Goal: Task Accomplishment & Management: Complete application form

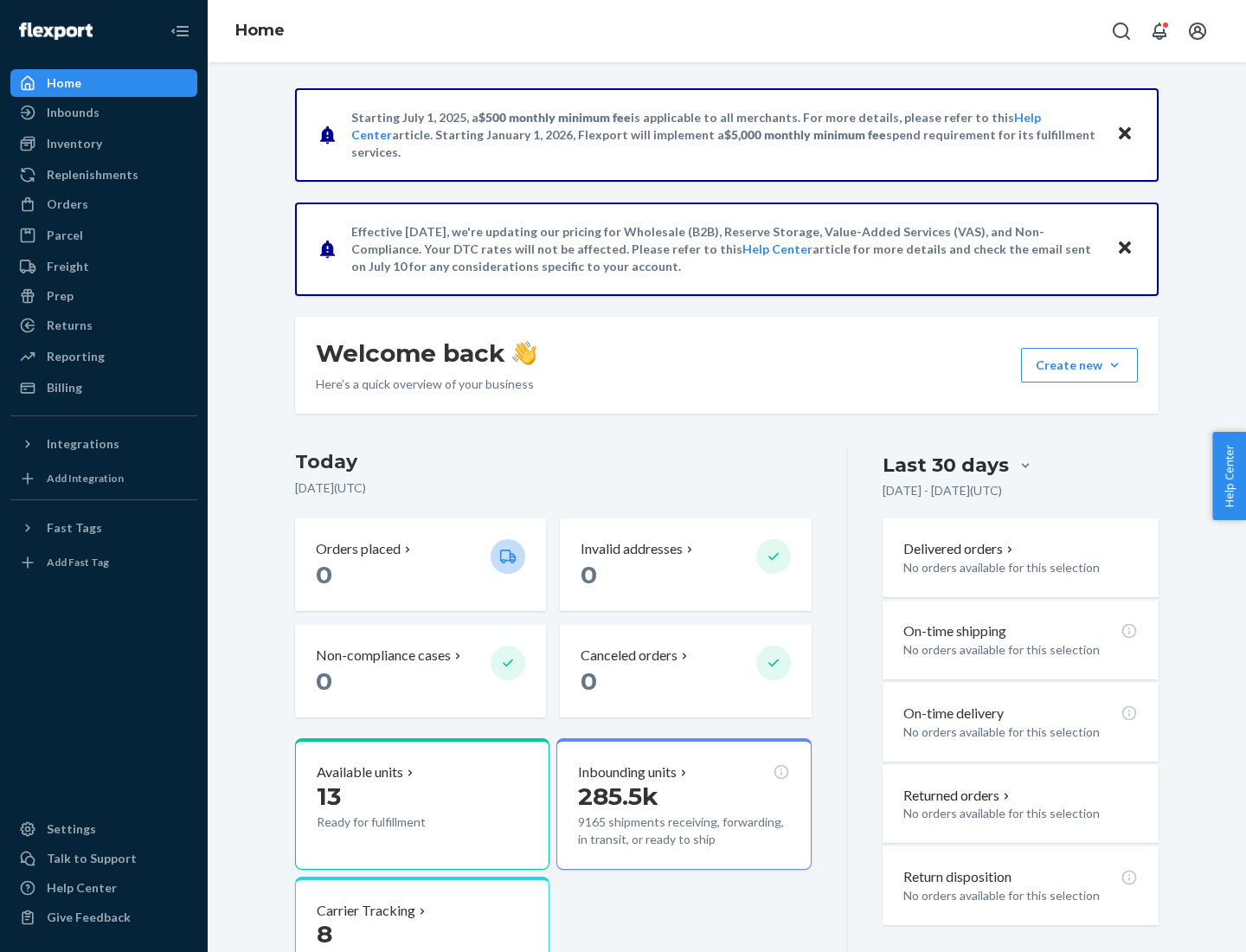
click at [65, 204] on div "Orders" at bounding box center [68, 204] width 42 height 17
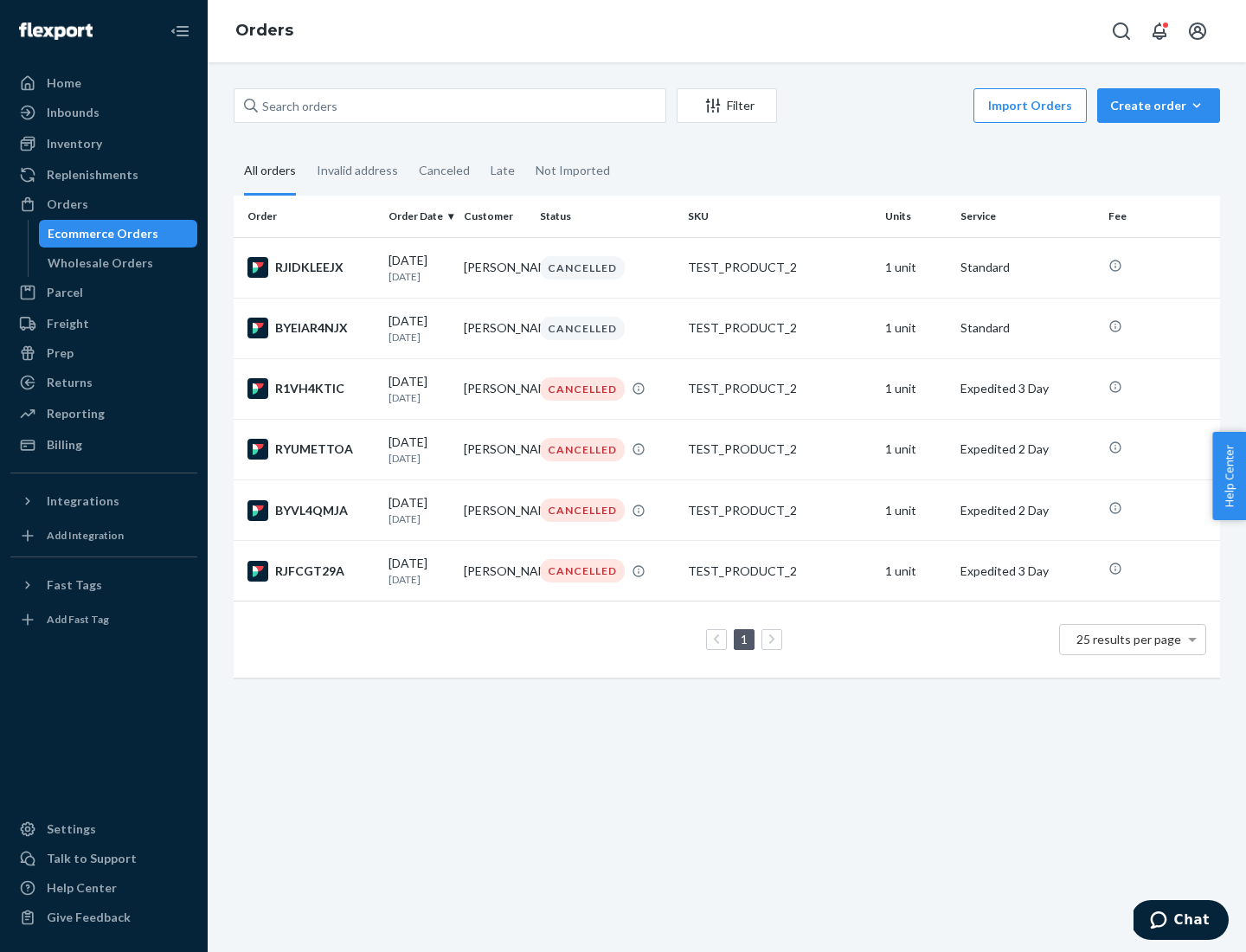
click at [96, 264] on div "Wholesale Orders" at bounding box center [100, 264] width 106 height 17
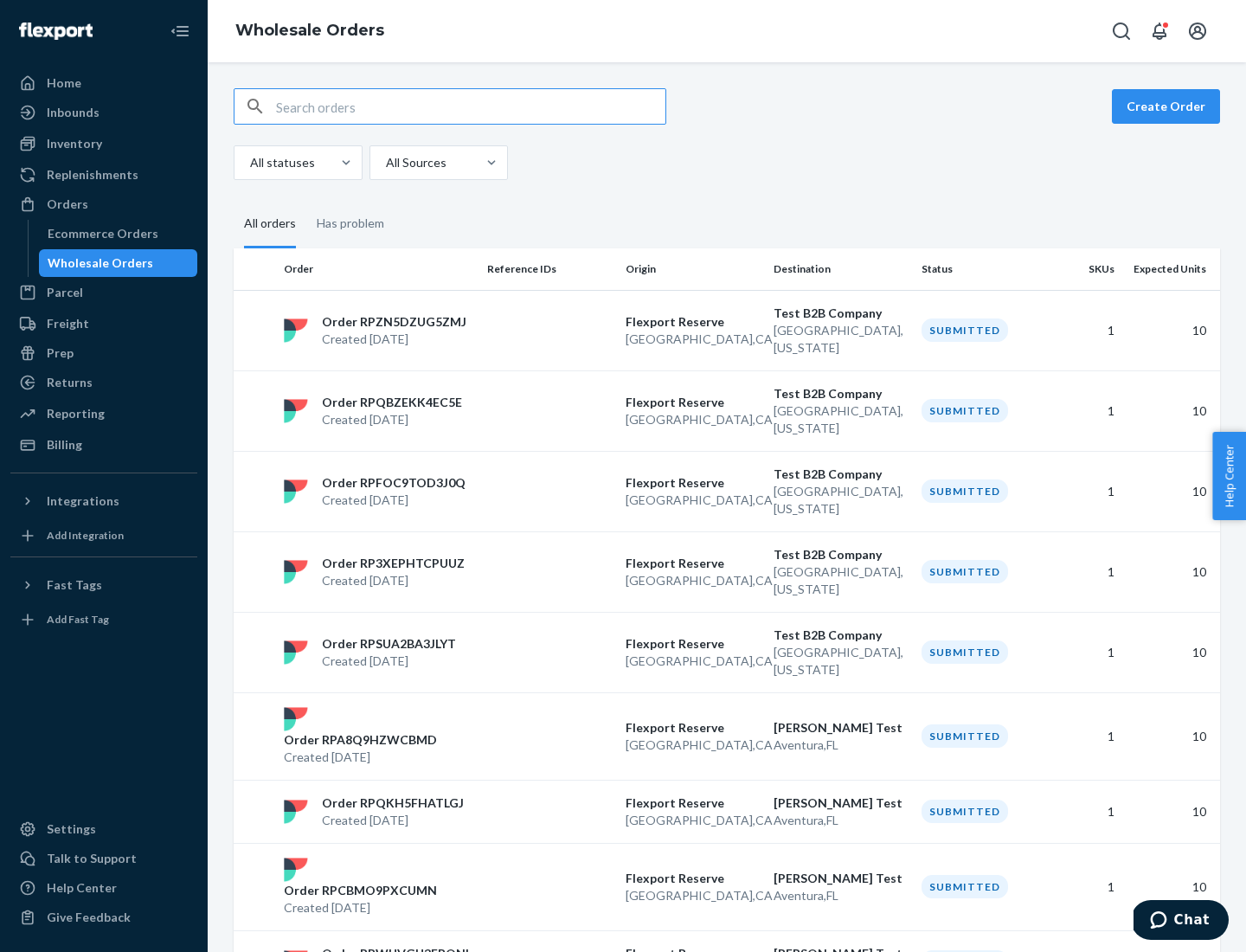
click at [1169, 106] on button "Create Order" at bounding box center [1167, 106] width 108 height 35
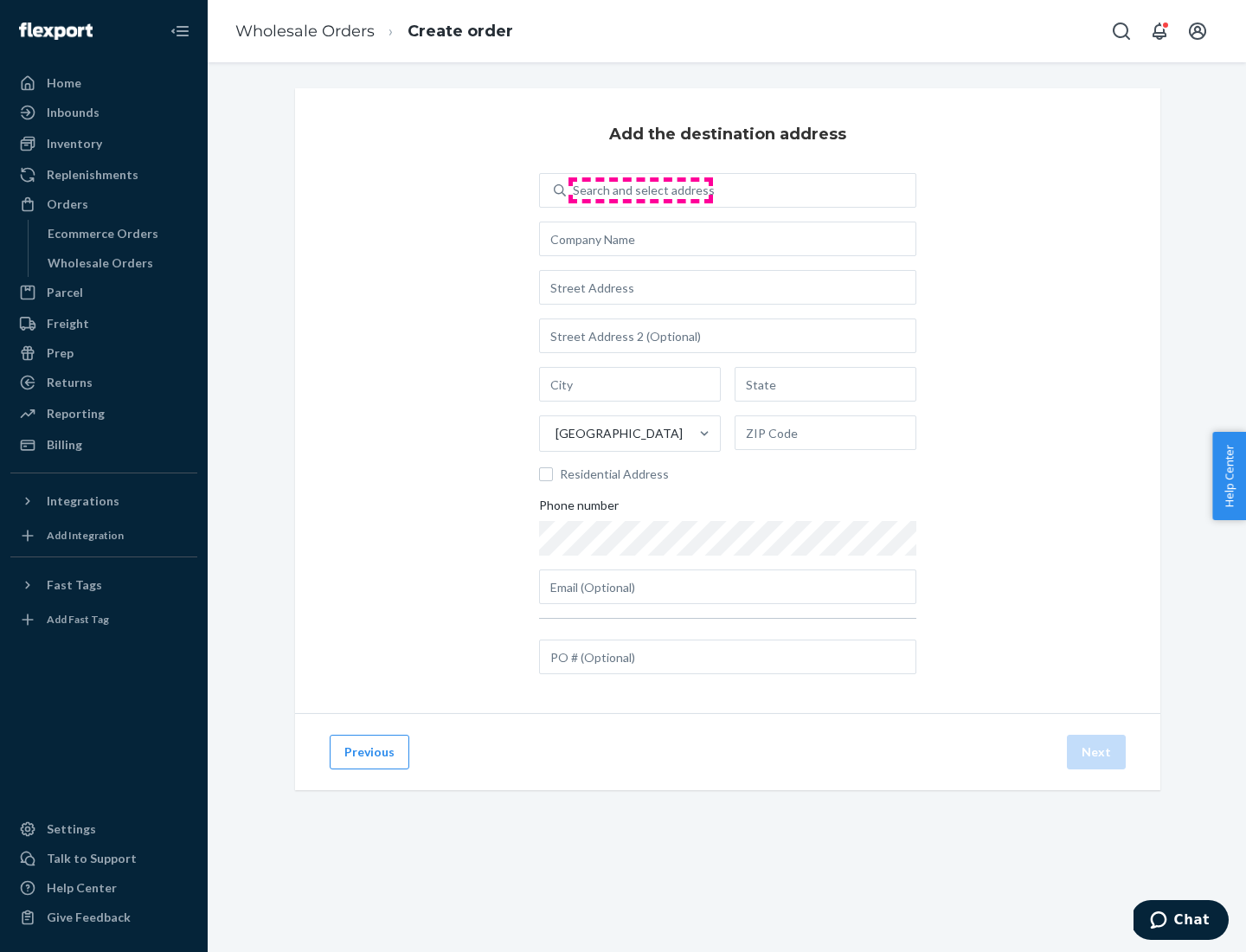
click at [640, 190] on div "Search and select address" at bounding box center [644, 190] width 142 height 17
click at [575, 190] on input "Search and select address" at bounding box center [574, 190] width 2 height 17
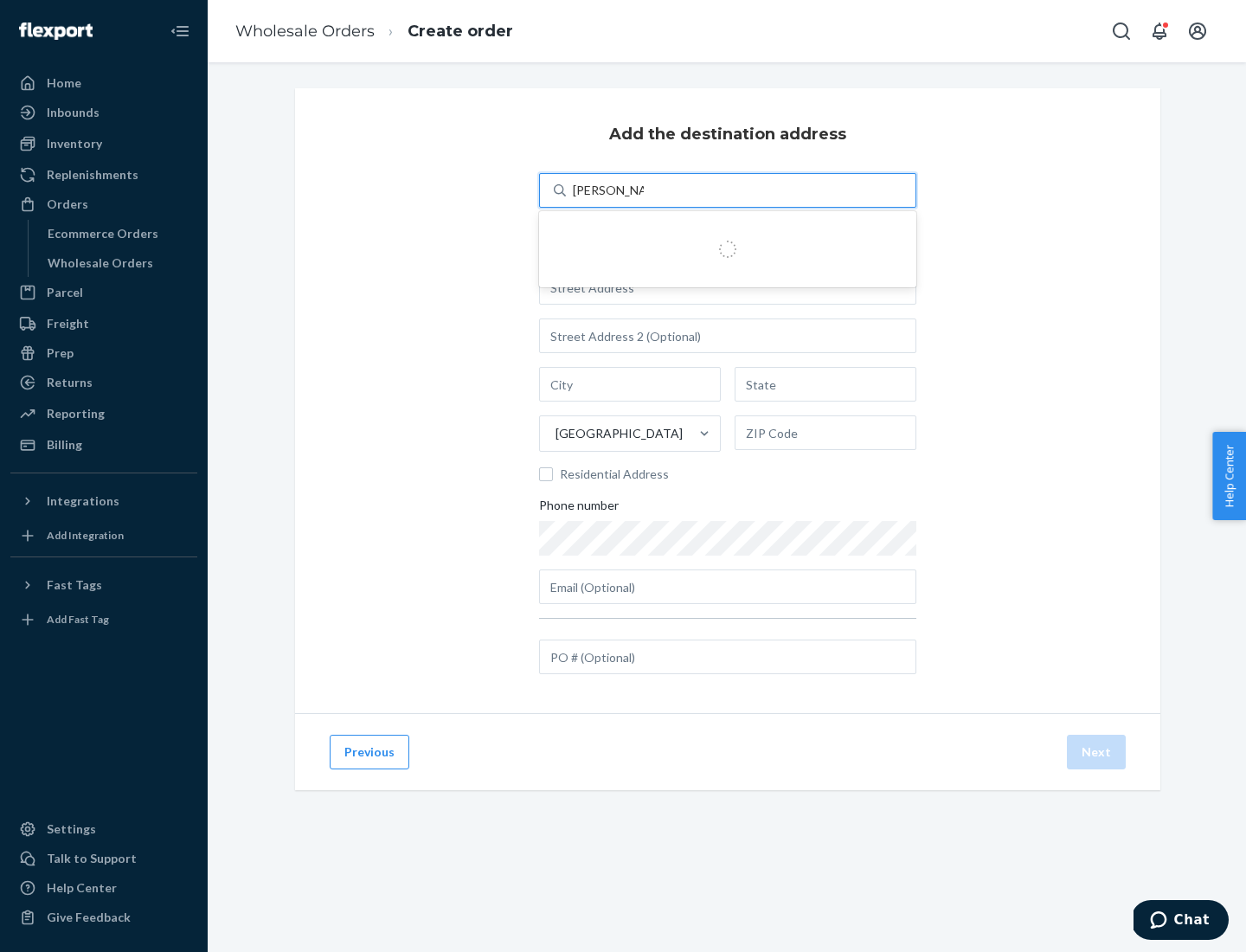
type input "[PERSON_NAME] Test"
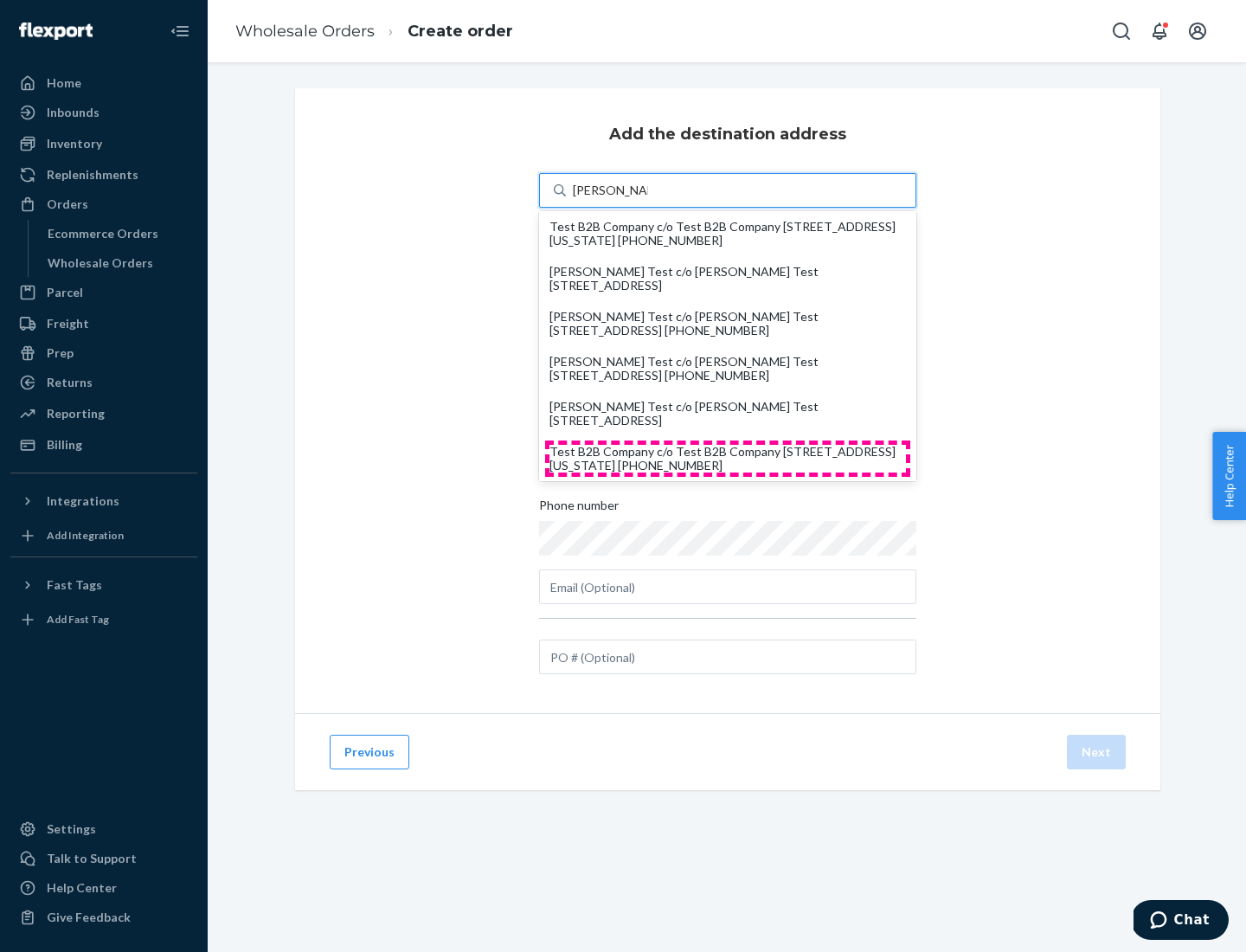
click at [728, 459] on div "Test B2B Company c/o Test B2B Company [STREET_ADDRESS][US_STATE] [PHONE_NUMBER]" at bounding box center [728, 459] width 357 height 28
click at [648, 199] on input "[PERSON_NAME] Test" at bounding box center [611, 190] width 75 height 17
type input "Test B2B Company"
type input "[GEOGRAPHIC_DATA]"
type input "[US_STATE]"
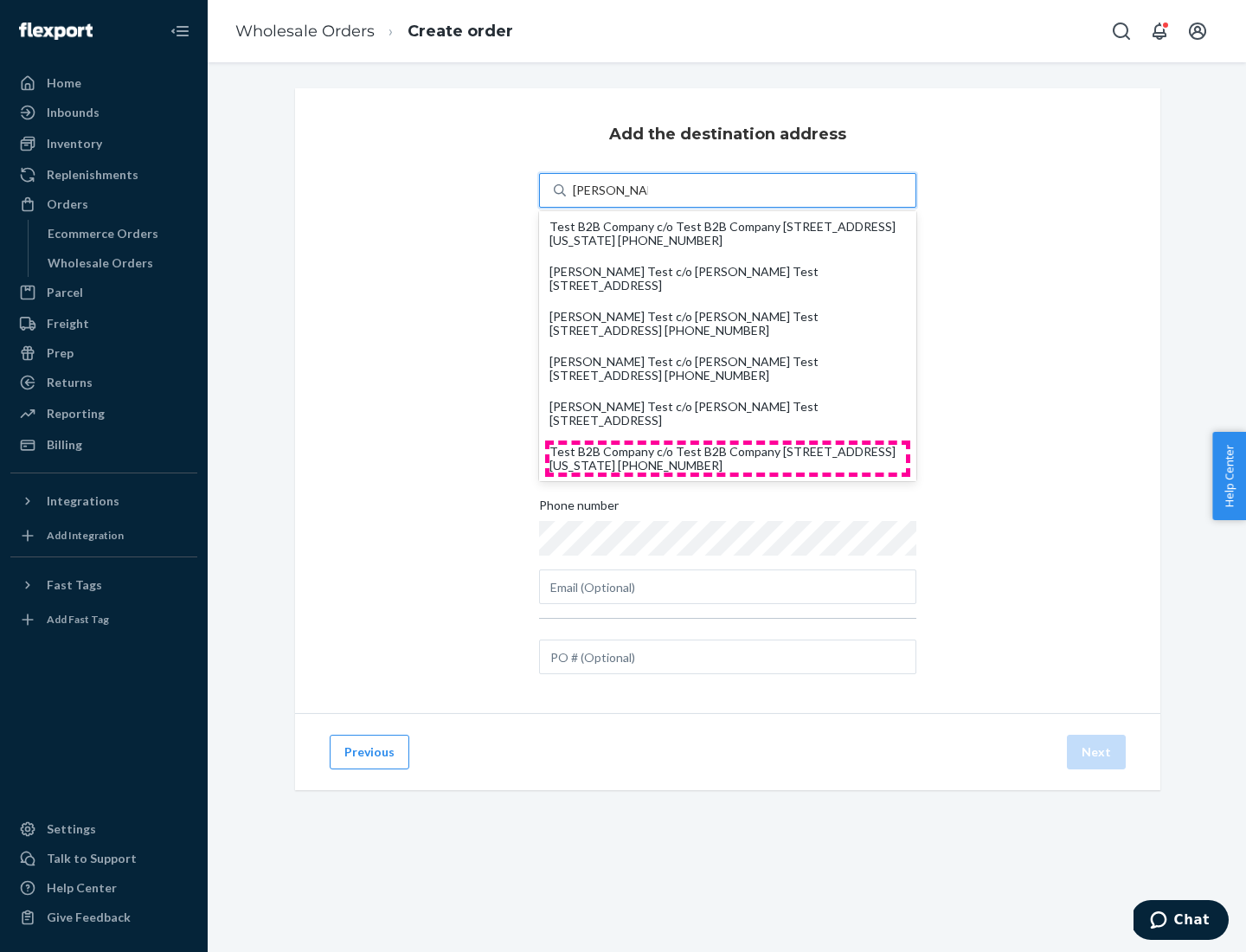
type input "29405"
type input "[STREET_ADDRESS]"
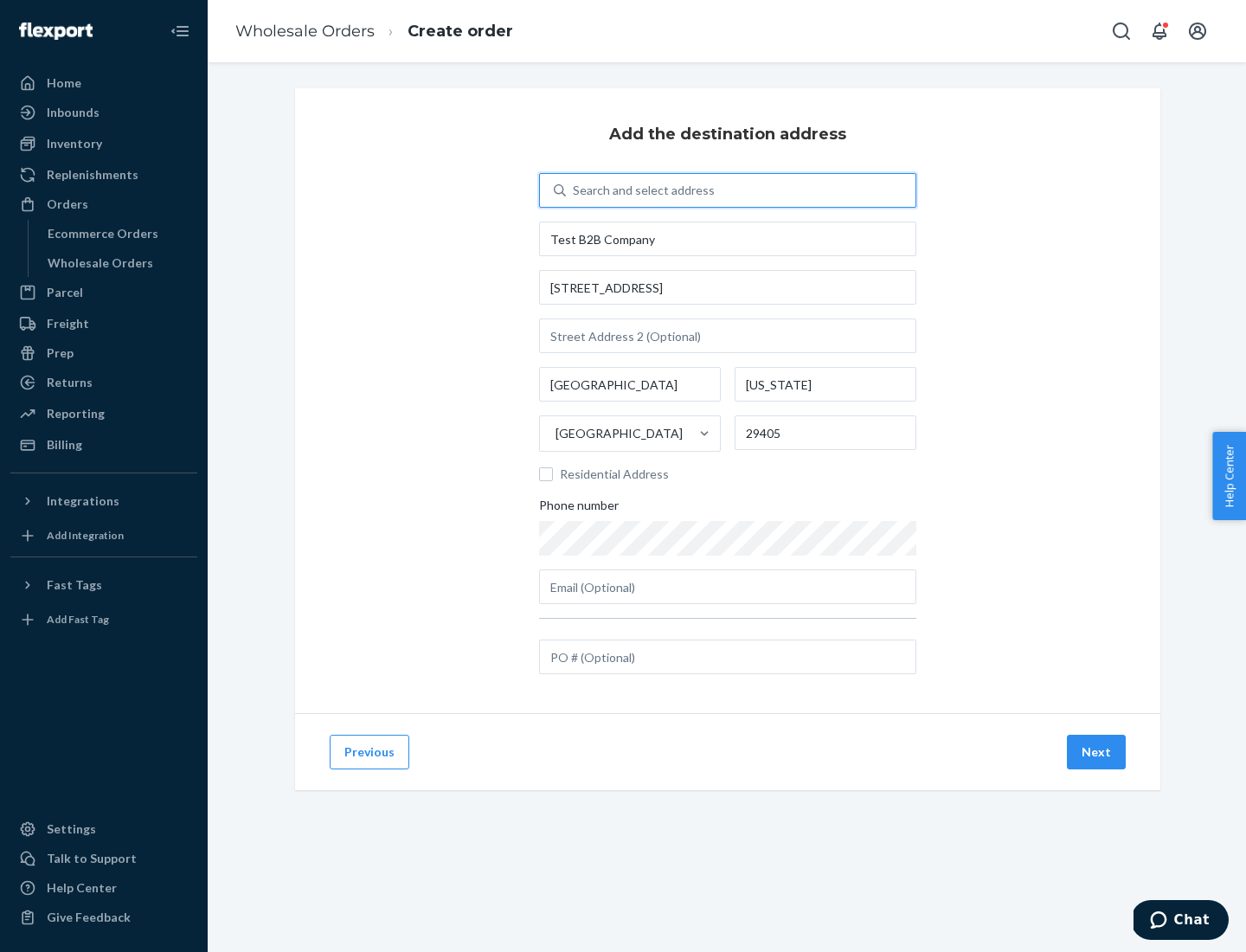
click at [1098, 752] on button "Next" at bounding box center [1096, 752] width 58 height 35
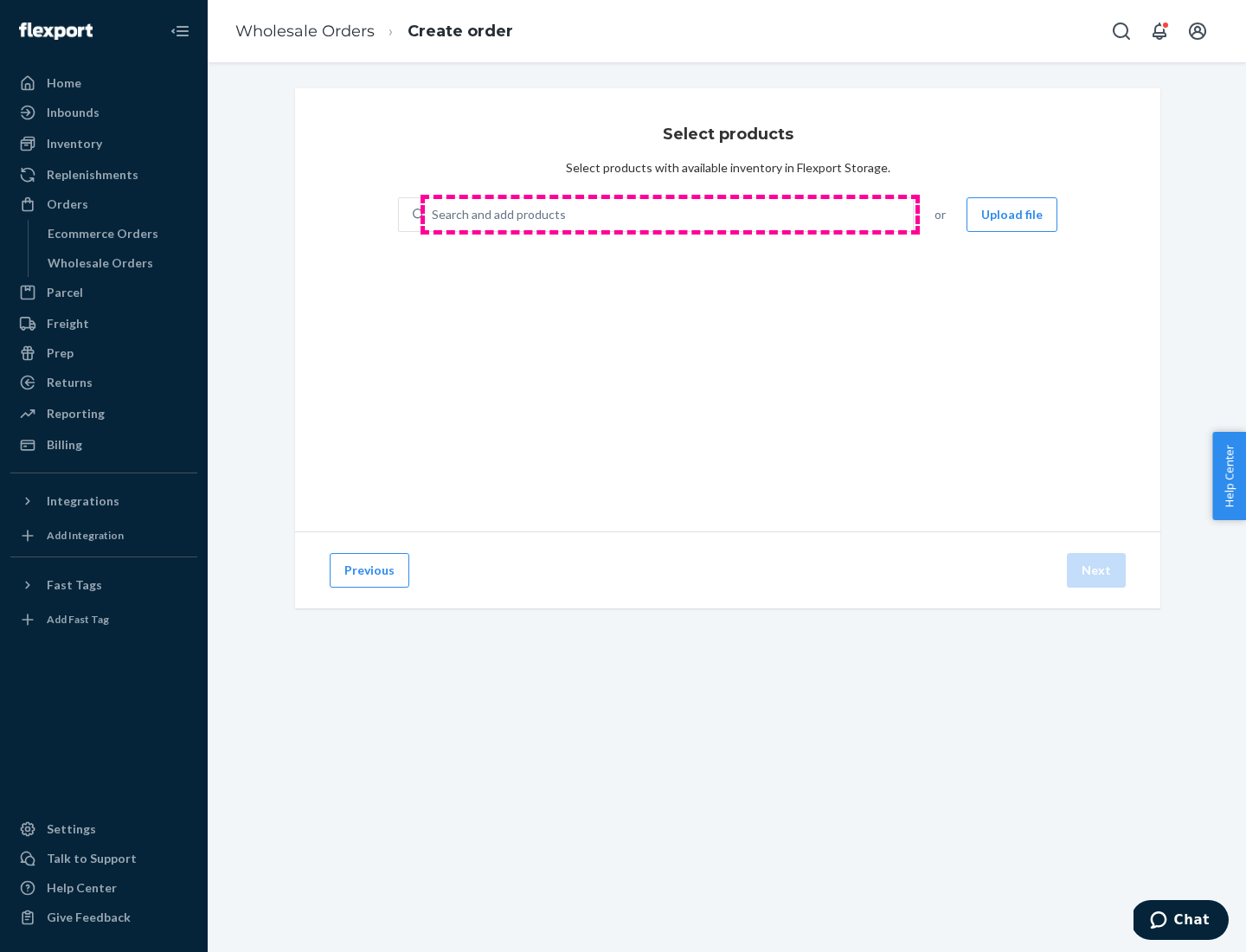
click at [670, 215] on div "Search and add products" at bounding box center [668, 215] width 488 height 31
click at [434, 215] on input "Search and add products" at bounding box center [433, 215] width 2 height 17
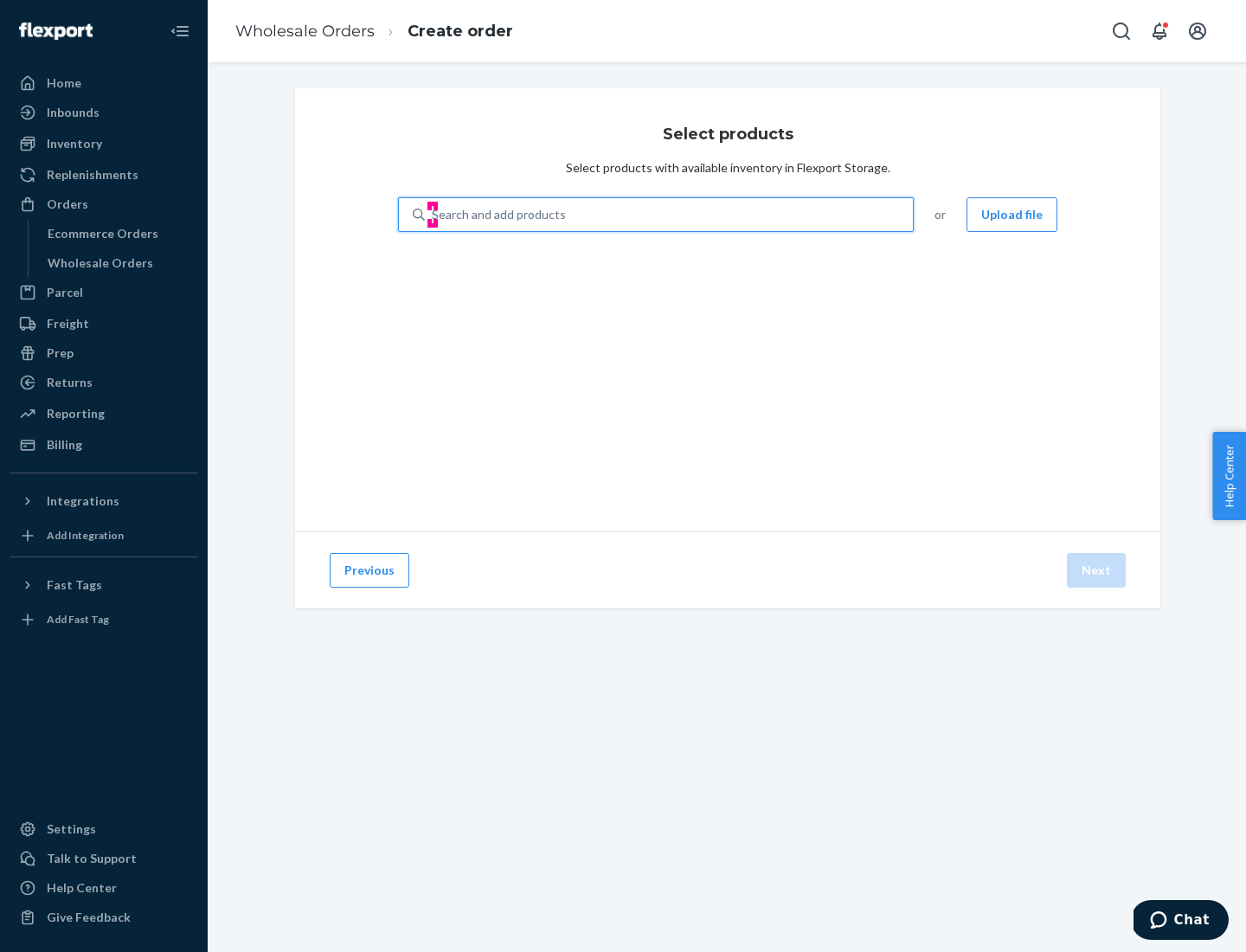
type input "test"
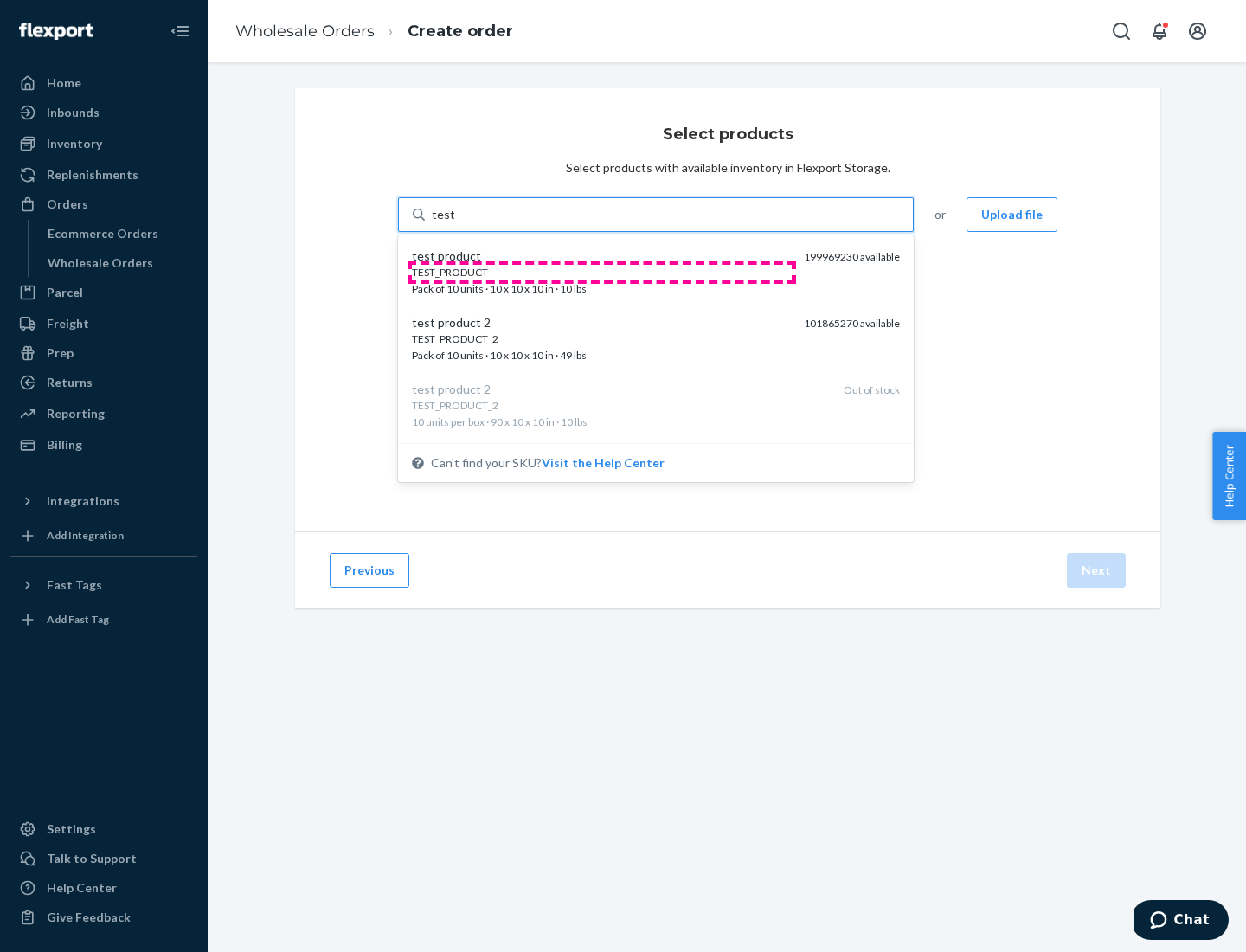
click at [601, 271] on div "TEST_PRODUCT" at bounding box center [600, 272] width 378 height 15
click at [455, 223] on input "test" at bounding box center [443, 215] width 23 height 17
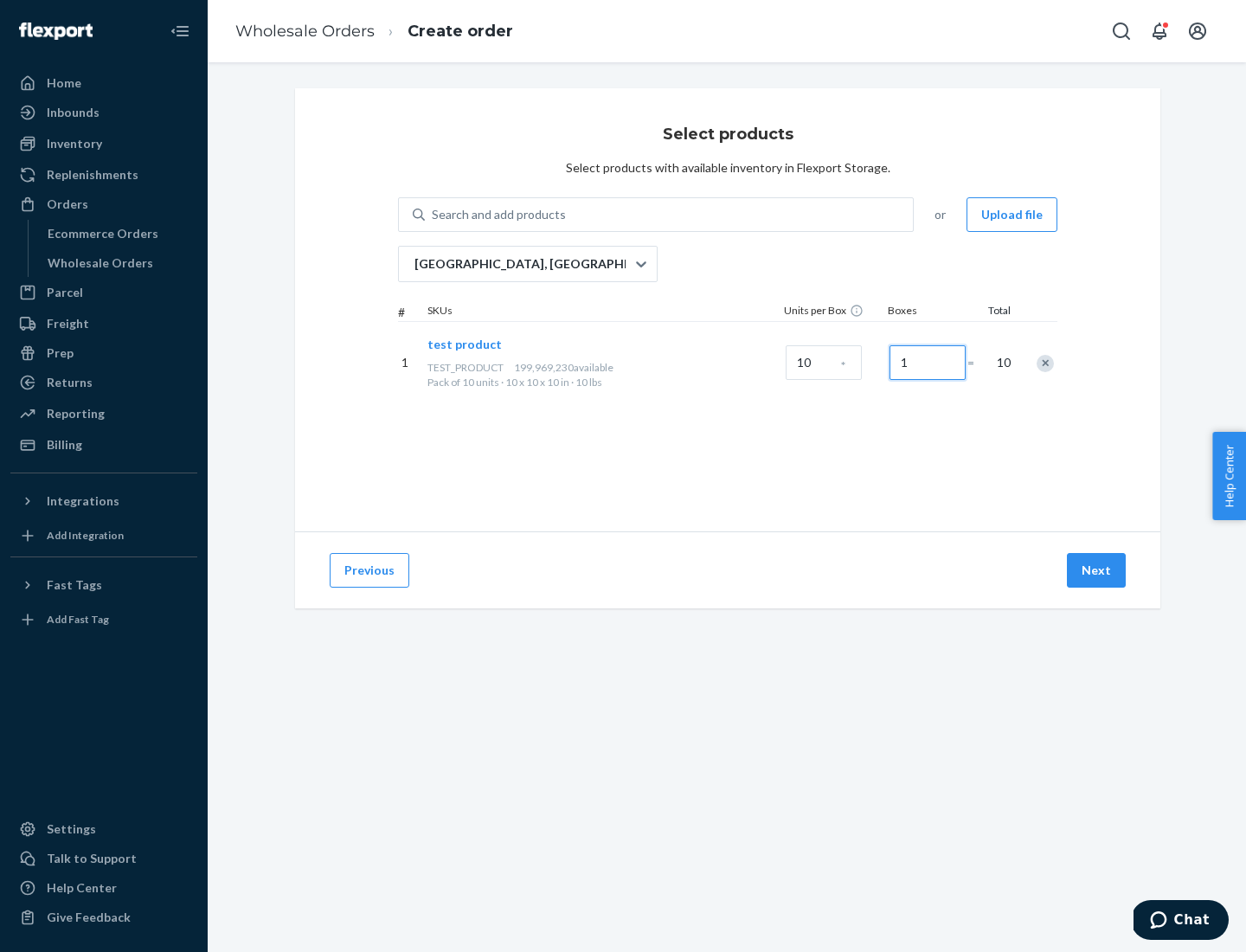
type input "1"
click at [1098, 571] on button "Next" at bounding box center [1096, 571] width 58 height 35
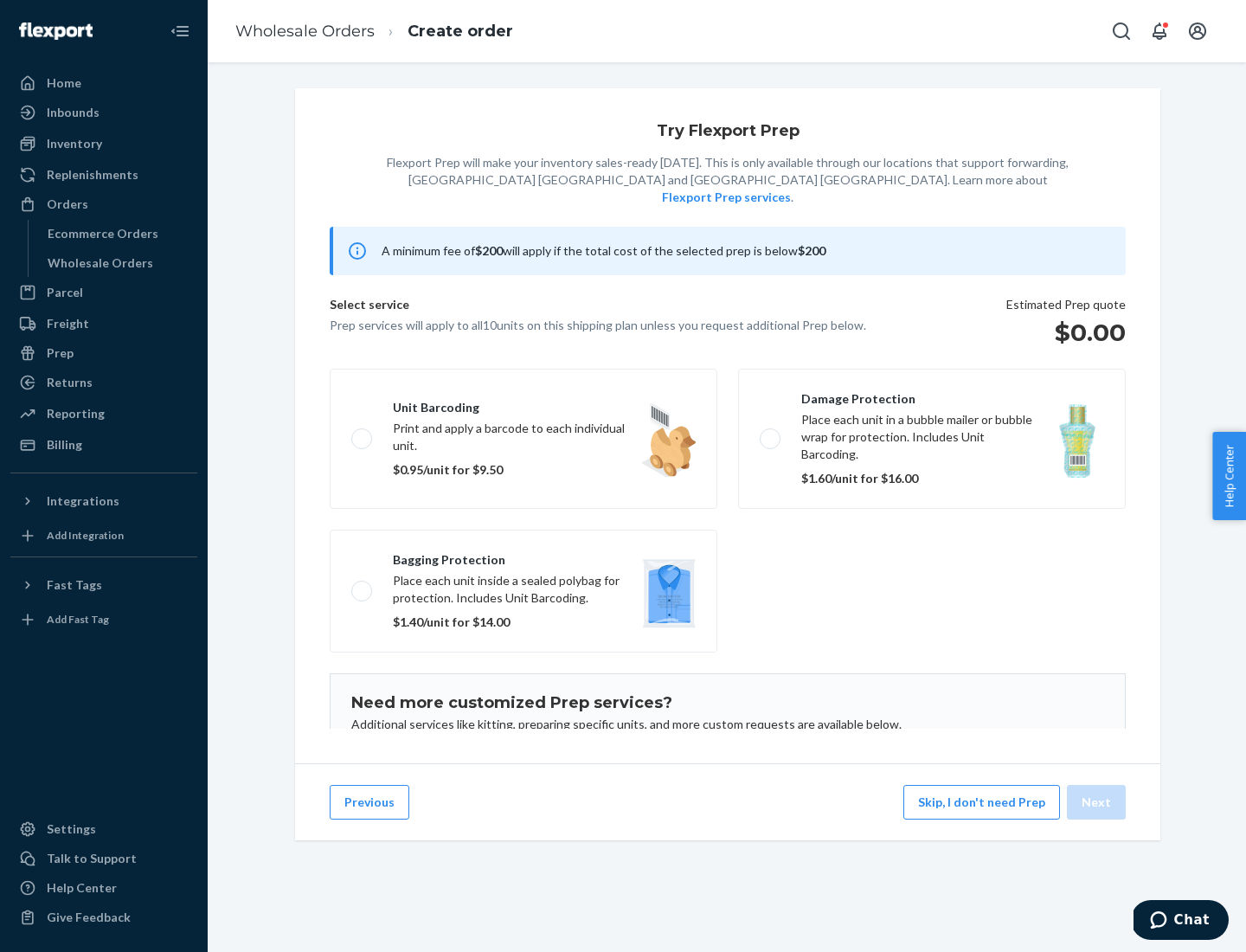
click at [524, 412] on label "Unit barcoding Print and apply a barcode to each individual unit. $0.95/unit fo…" at bounding box center [524, 439] width 387 height 140
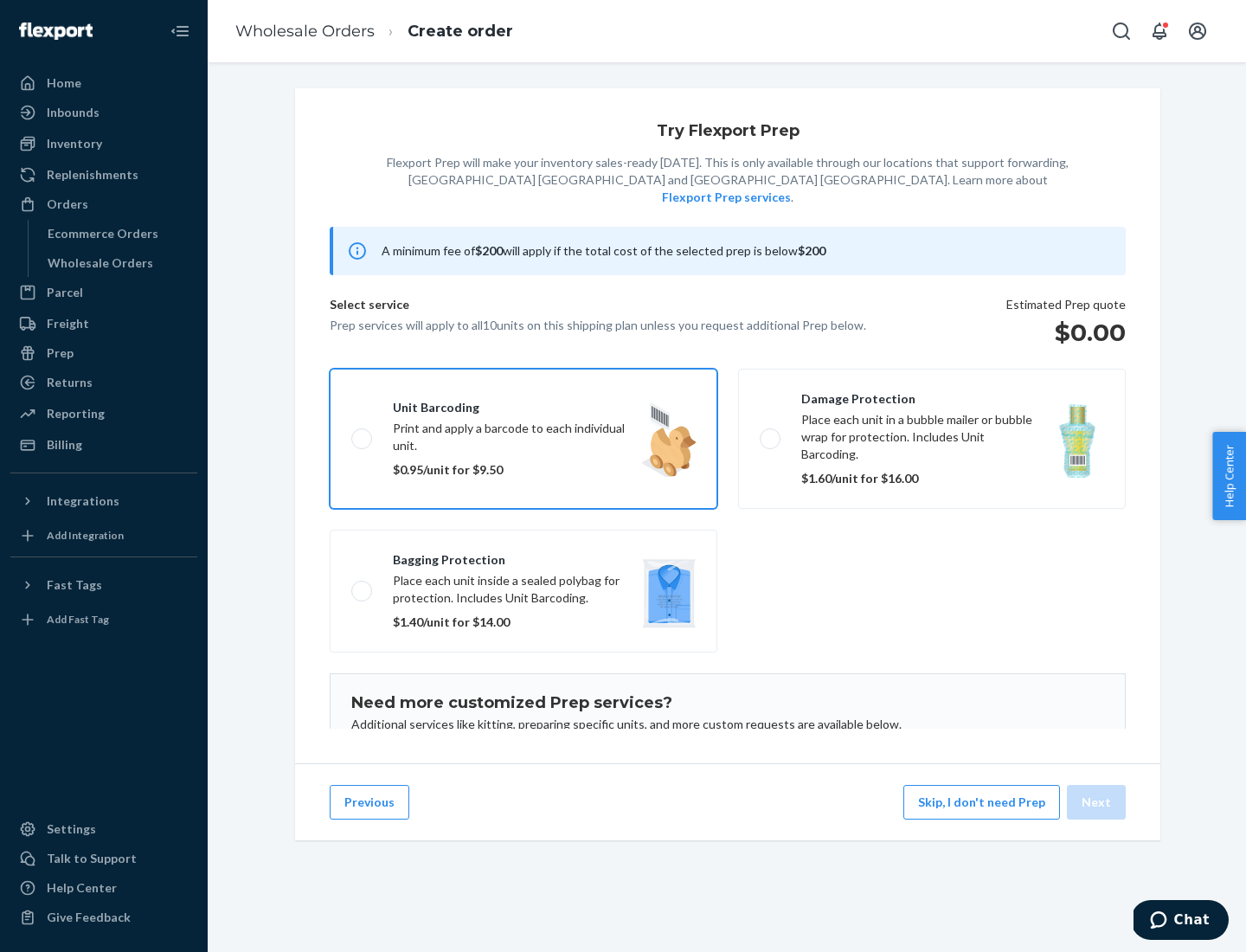
click at [363, 433] on input "Unit barcoding Print and apply a barcode to each individual unit. $0.95/unit fo…" at bounding box center [357, 438] width 11 height 11
checkbox input "true"
click at [1098, 803] on button "Next" at bounding box center [1096, 803] width 58 height 35
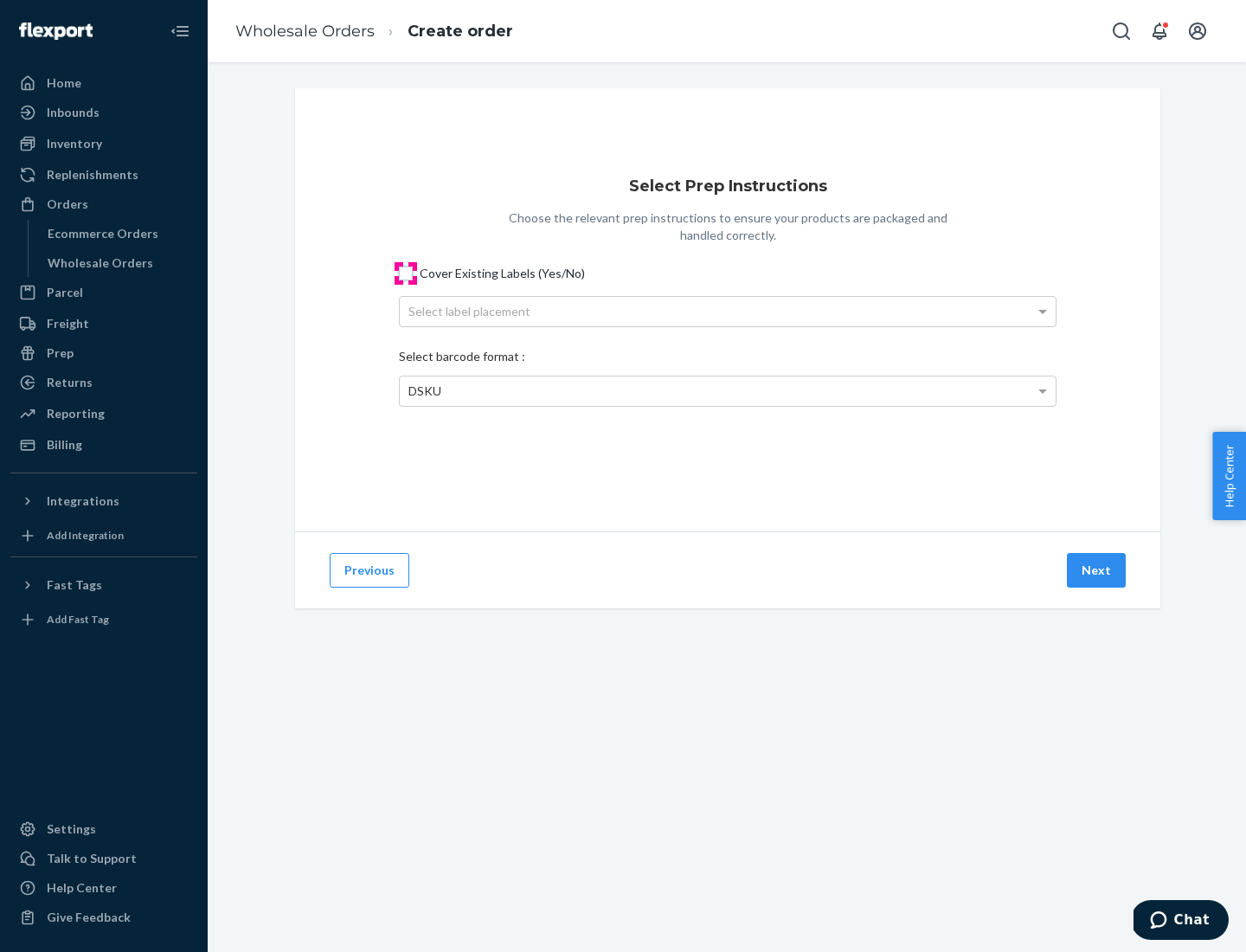
click at [406, 272] on input "Cover Existing Labels (Yes/No)" at bounding box center [406, 274] width 14 height 14
checkbox input "true"
click at [728, 311] on div "Select label placement" at bounding box center [728, 312] width 656 height 30
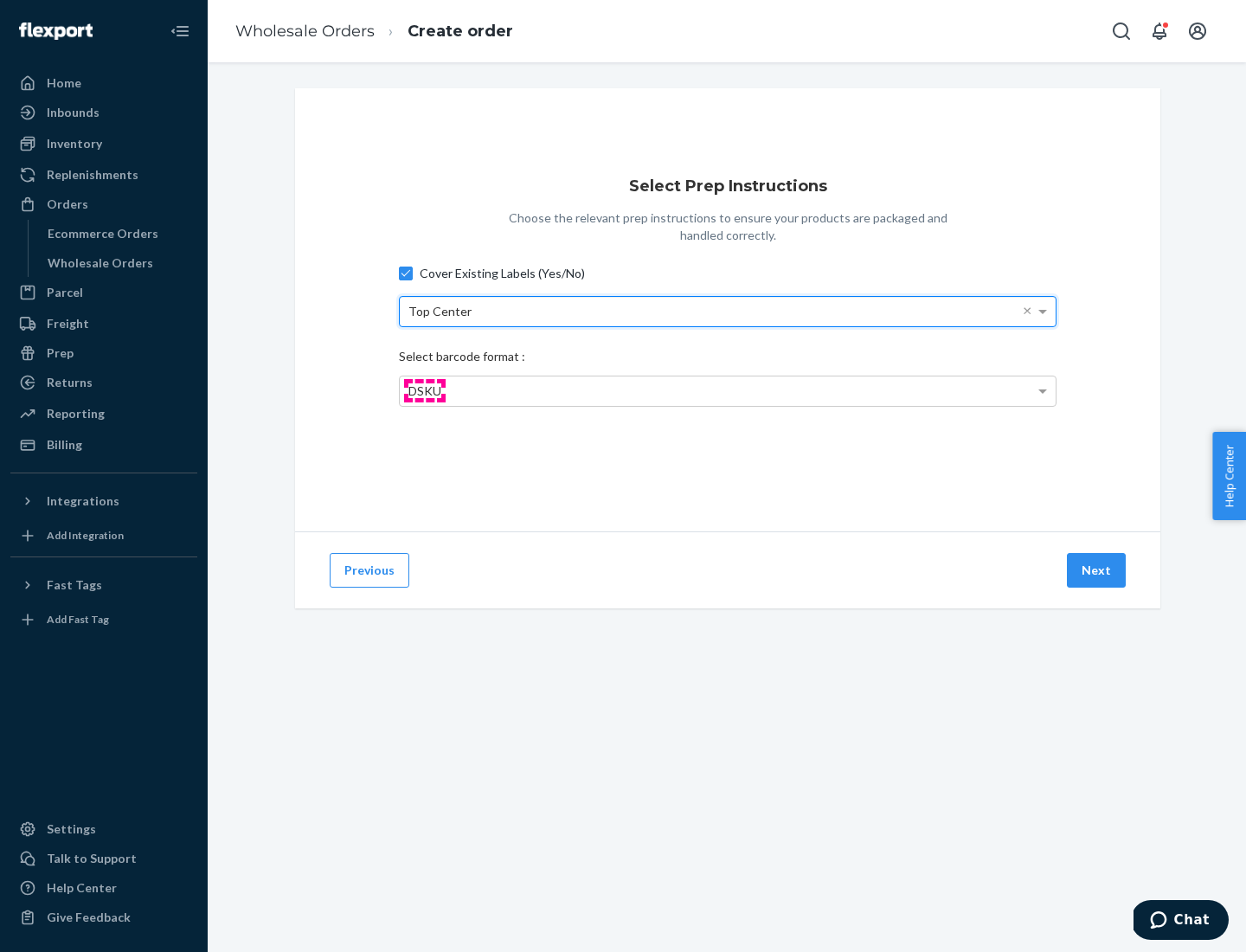
click at [424, 390] on span "DSKU" at bounding box center [425, 390] width 33 height 15
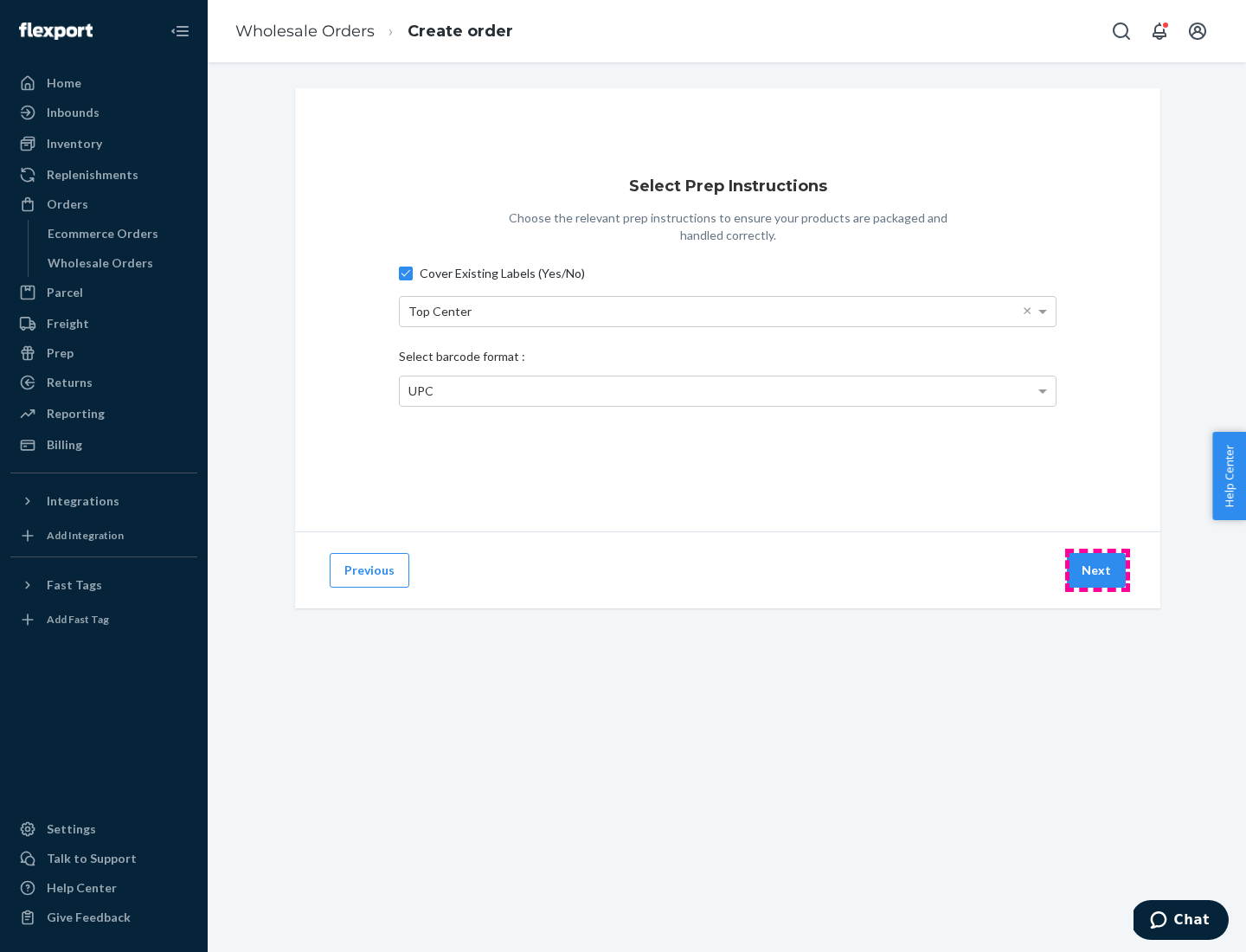
click at [1098, 571] on button "Next" at bounding box center [1096, 571] width 58 height 35
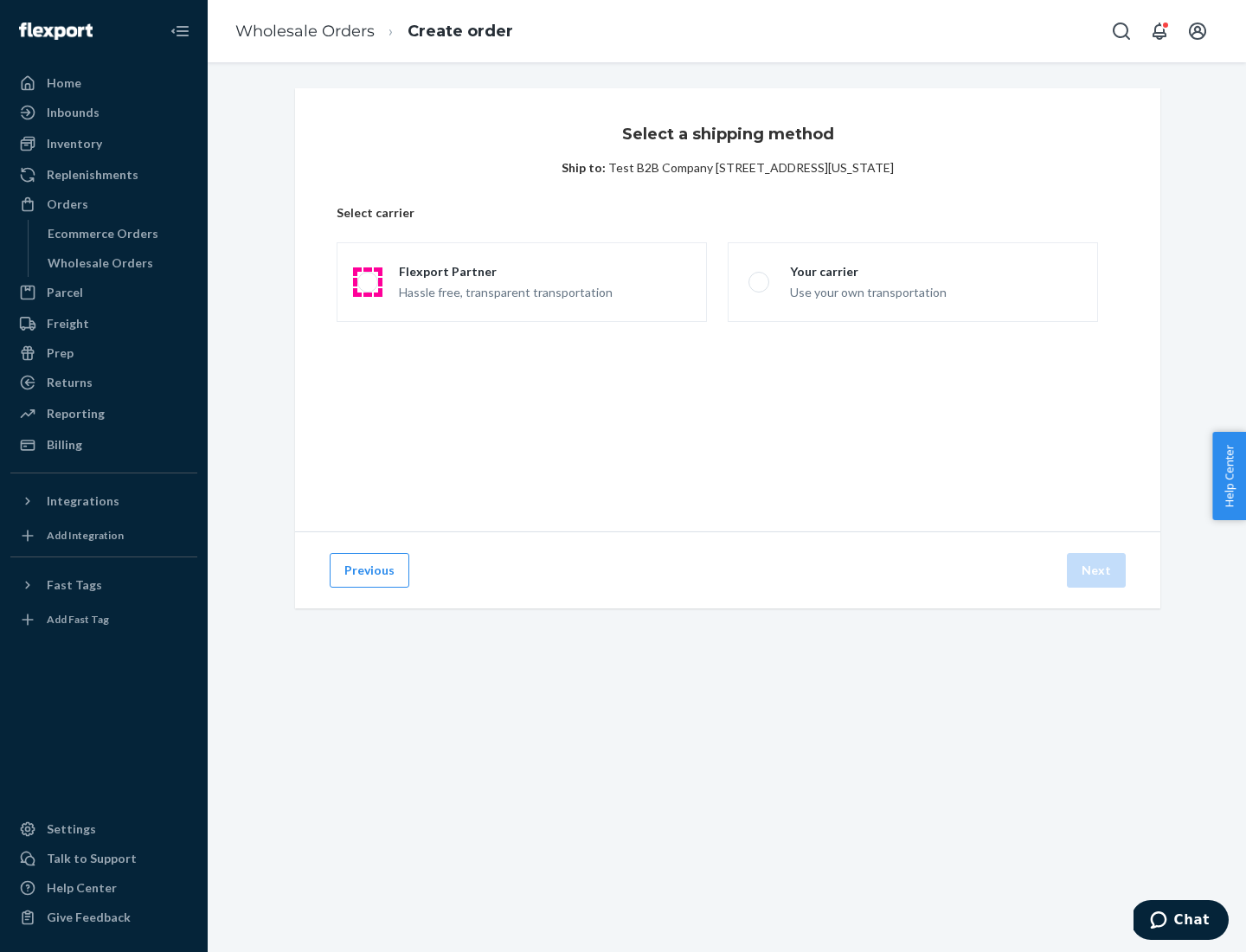
click at [367, 282] on span at bounding box center [368, 282] width 21 height 21
click at [367, 282] on input "Flexport Partner Hassle free, transparent transportation" at bounding box center [363, 282] width 11 height 11
radio input "true"
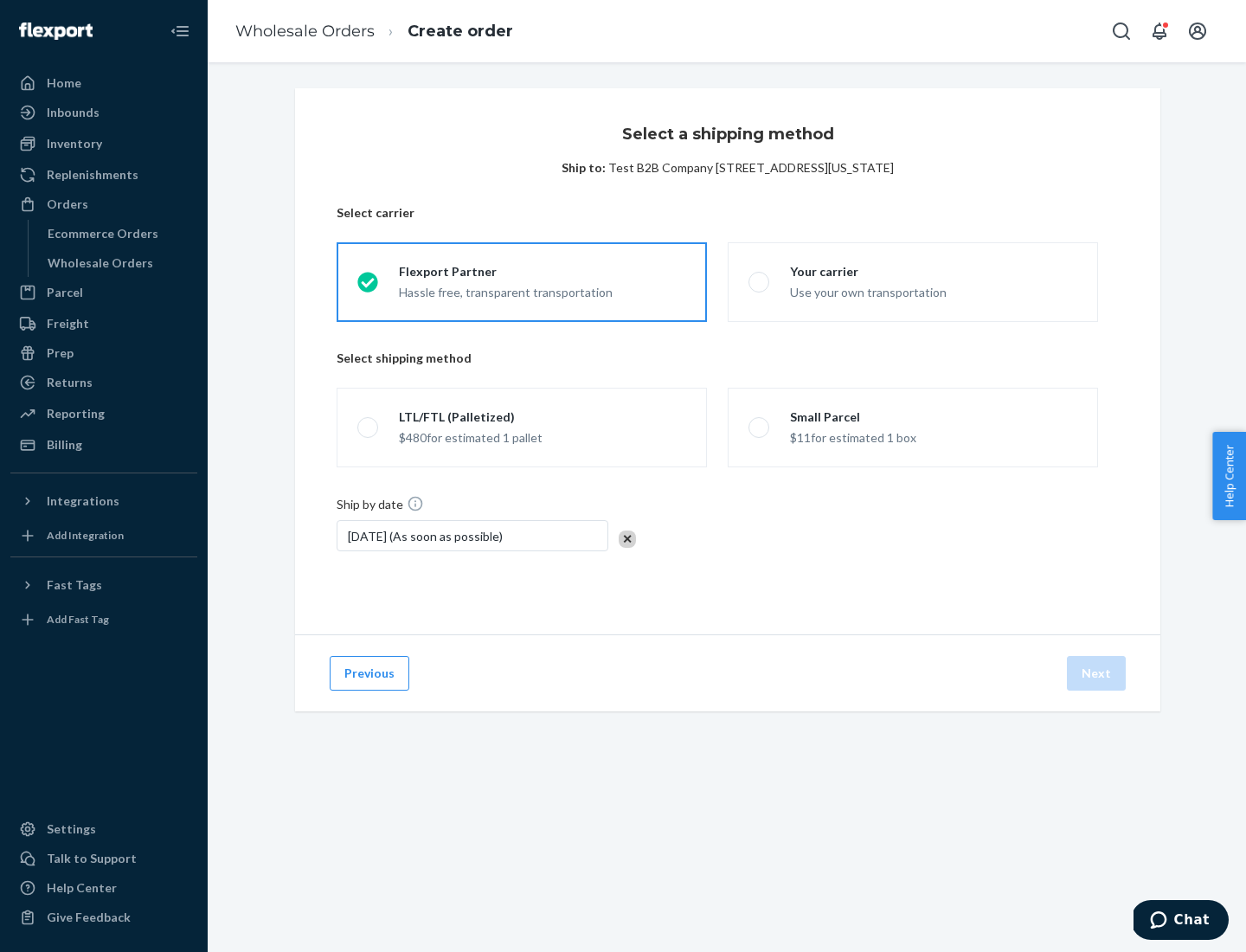
click at [367, 428] on span at bounding box center [368, 428] width 21 height 21
click at [367, 428] on input "LTL/FTL (Palletized) $480 for estimated 1 pallet" at bounding box center [363, 428] width 11 height 11
radio input "true"
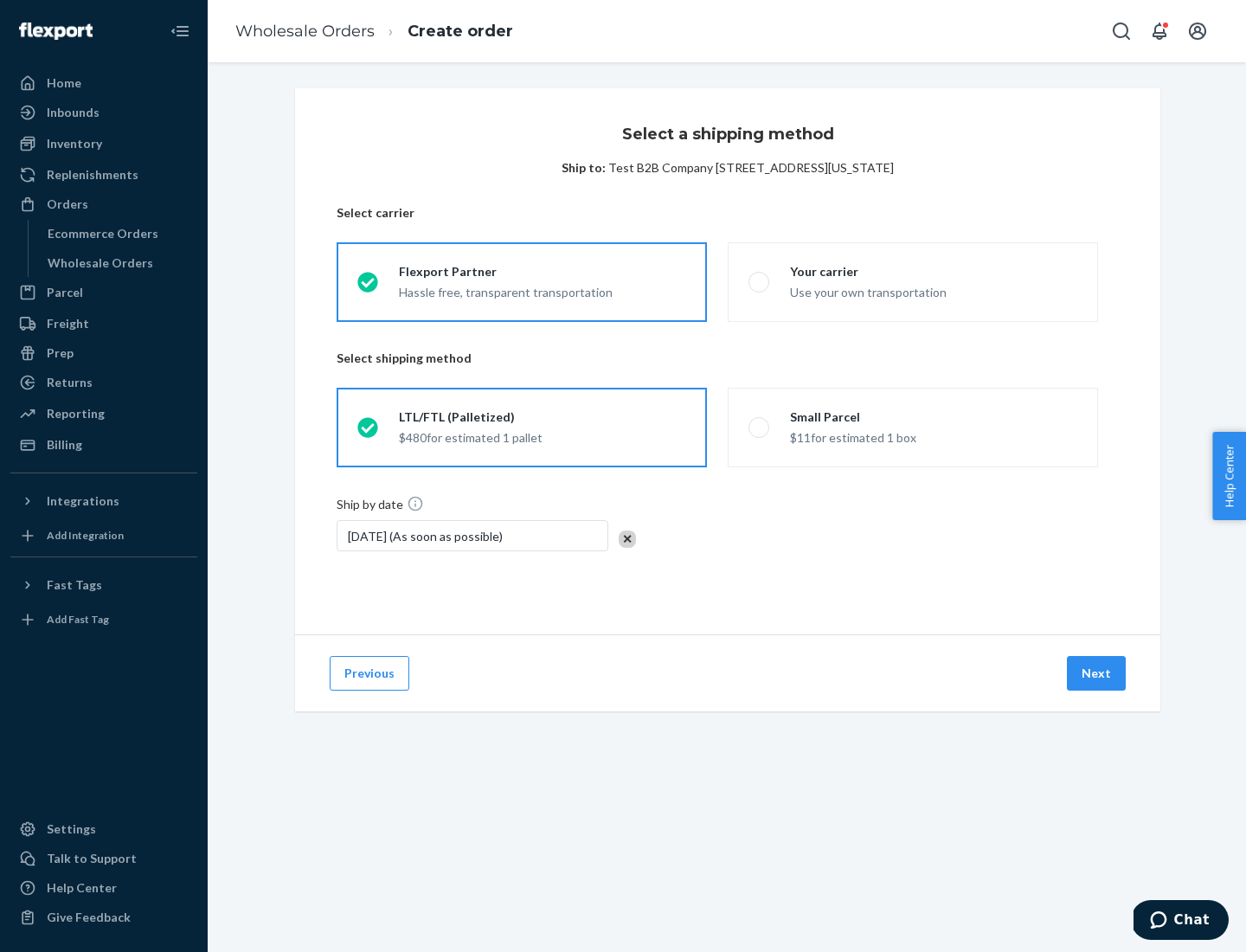
click at [1098, 674] on button "Next" at bounding box center [1096, 674] width 58 height 35
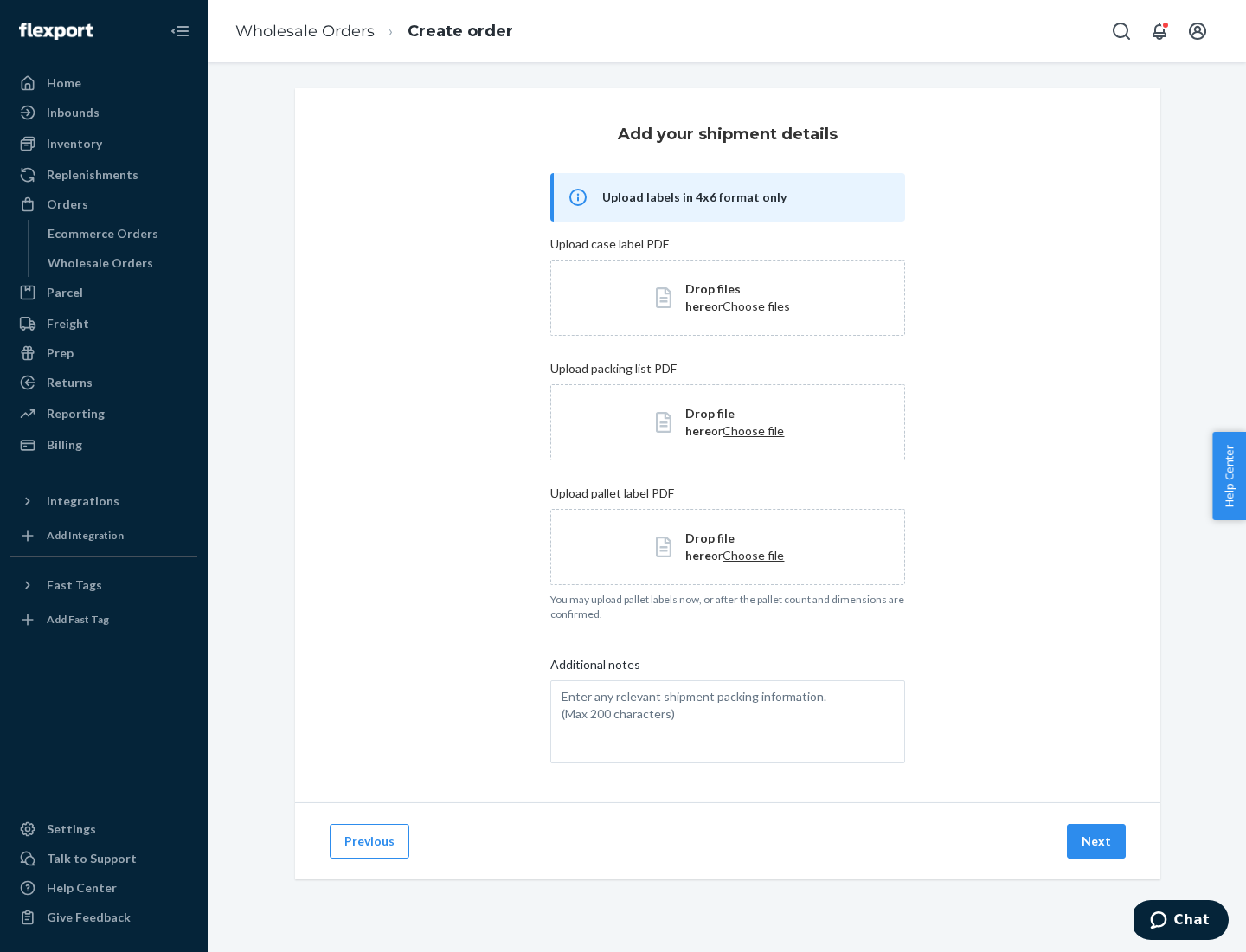
click at [1098, 841] on button "Next" at bounding box center [1096, 841] width 58 height 35
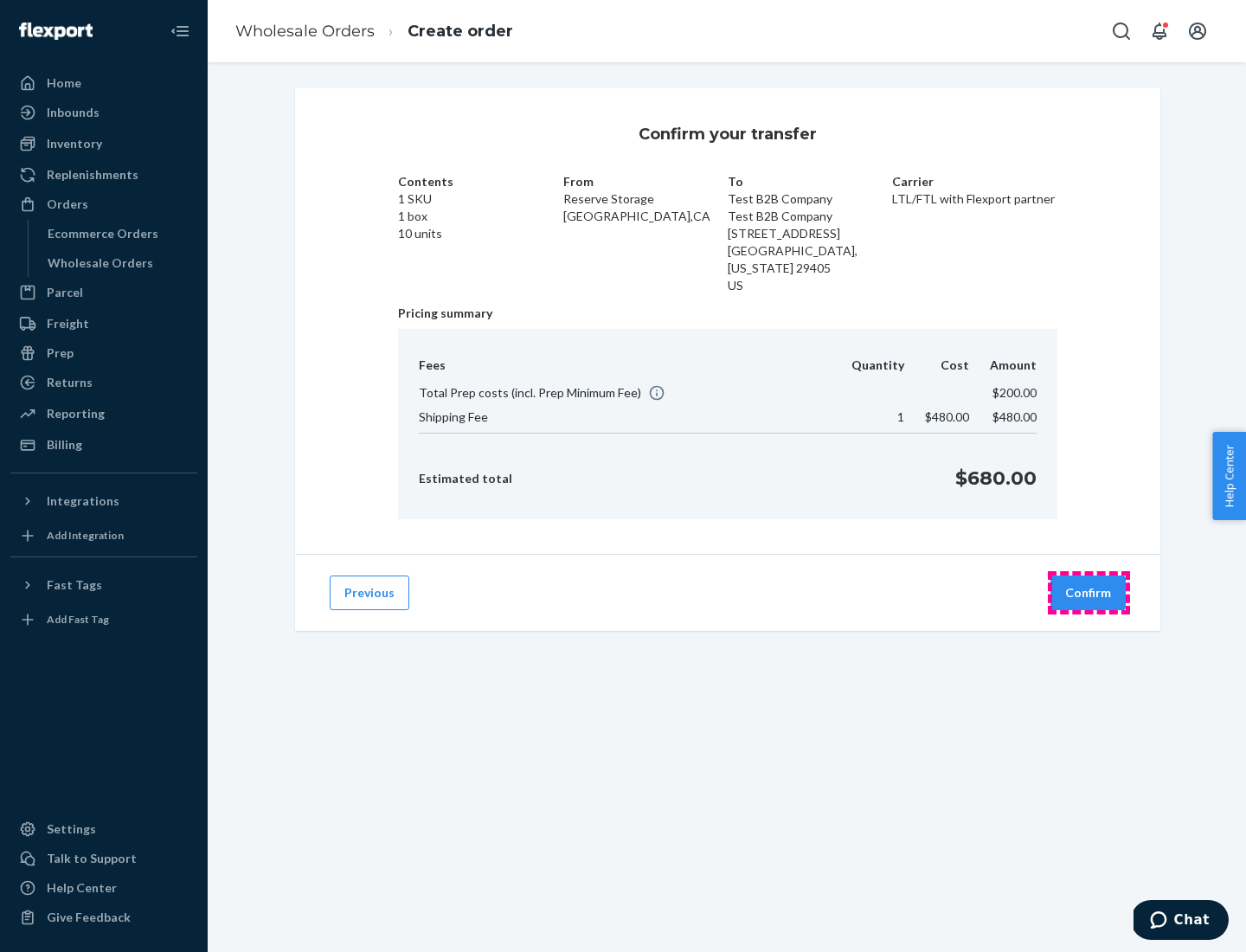
click at [1089, 593] on button "Confirm" at bounding box center [1088, 593] width 75 height 35
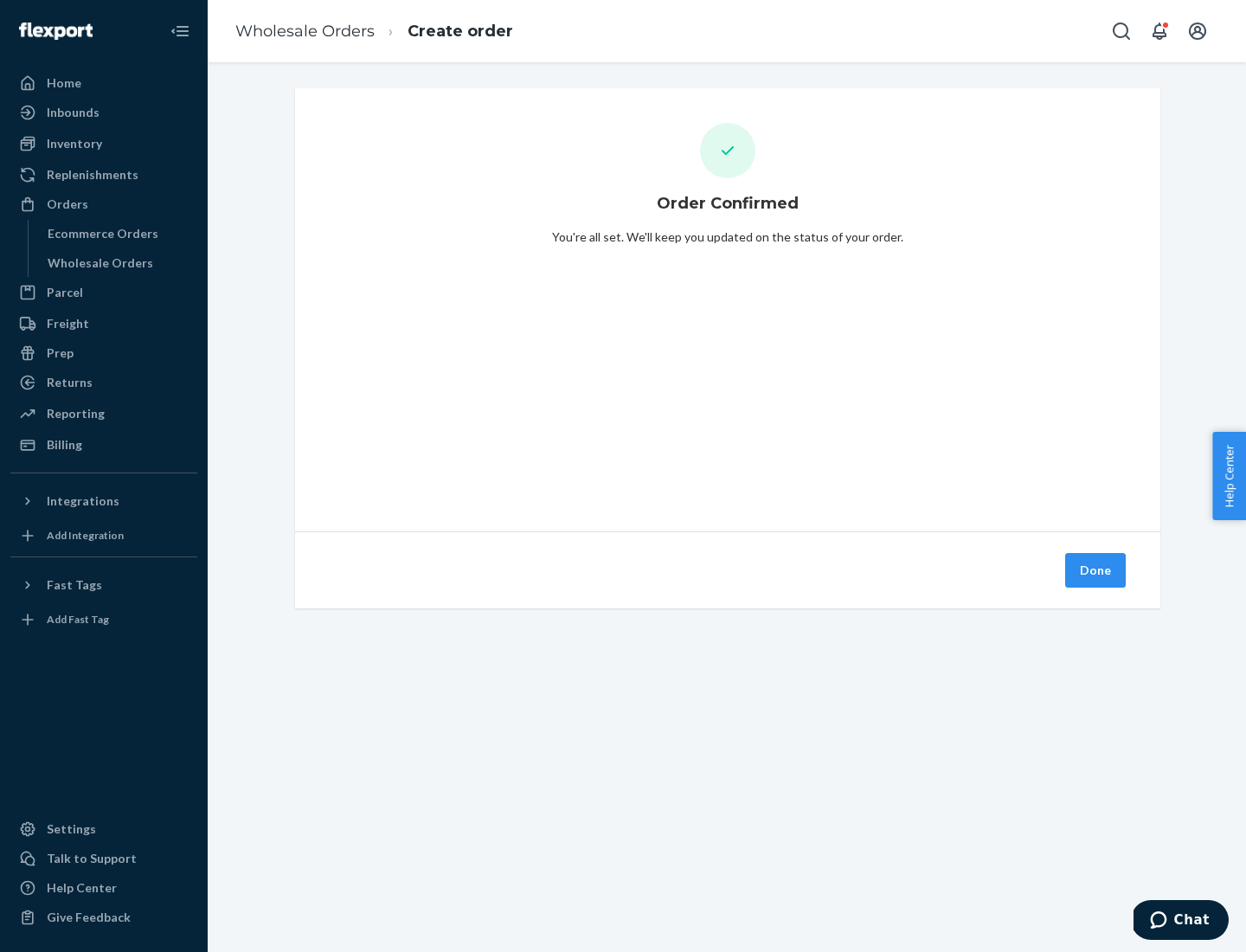
click at [1097, 571] on button "Done" at bounding box center [1095, 571] width 60 height 35
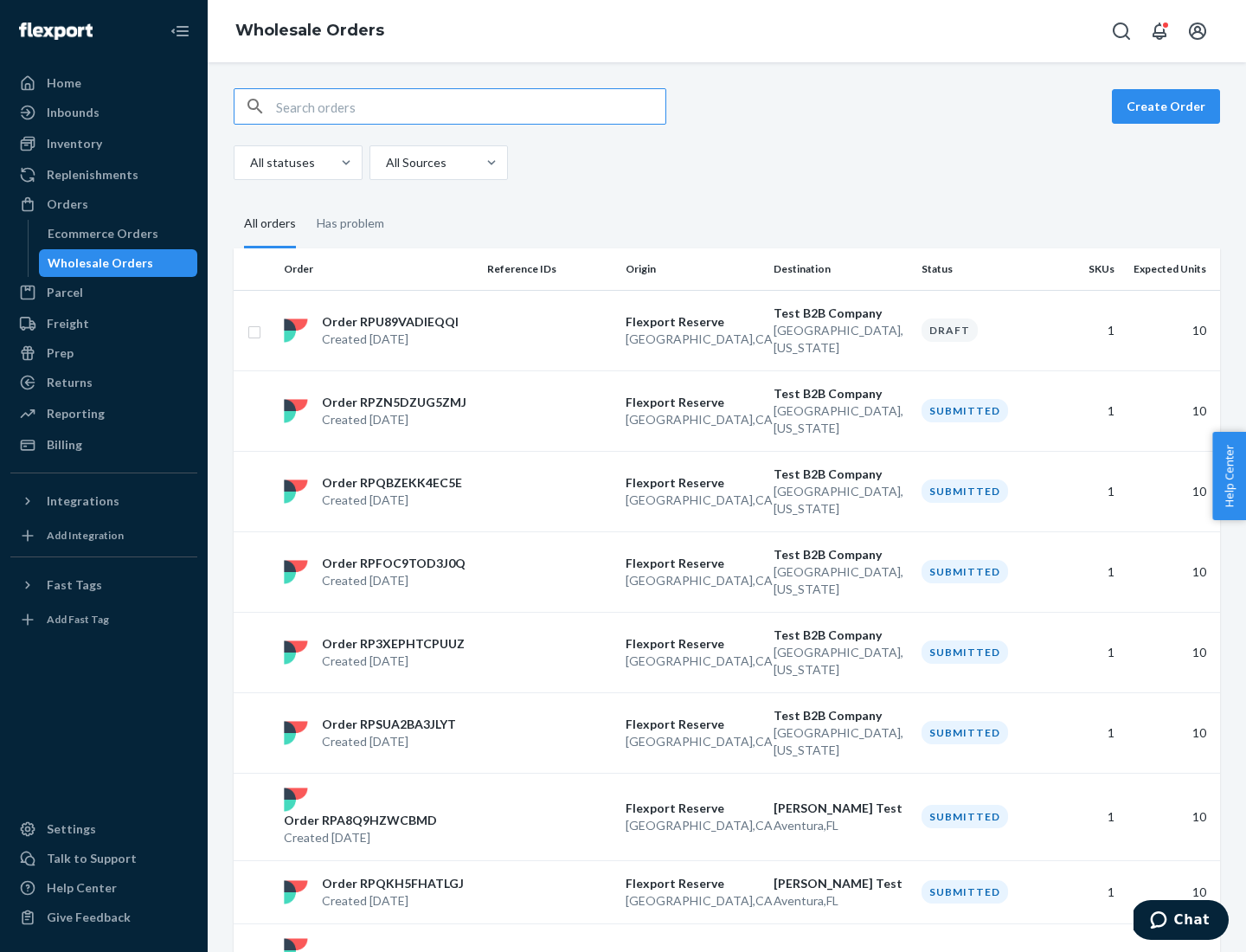
click at [104, 204] on div "Orders" at bounding box center [104, 204] width 183 height 24
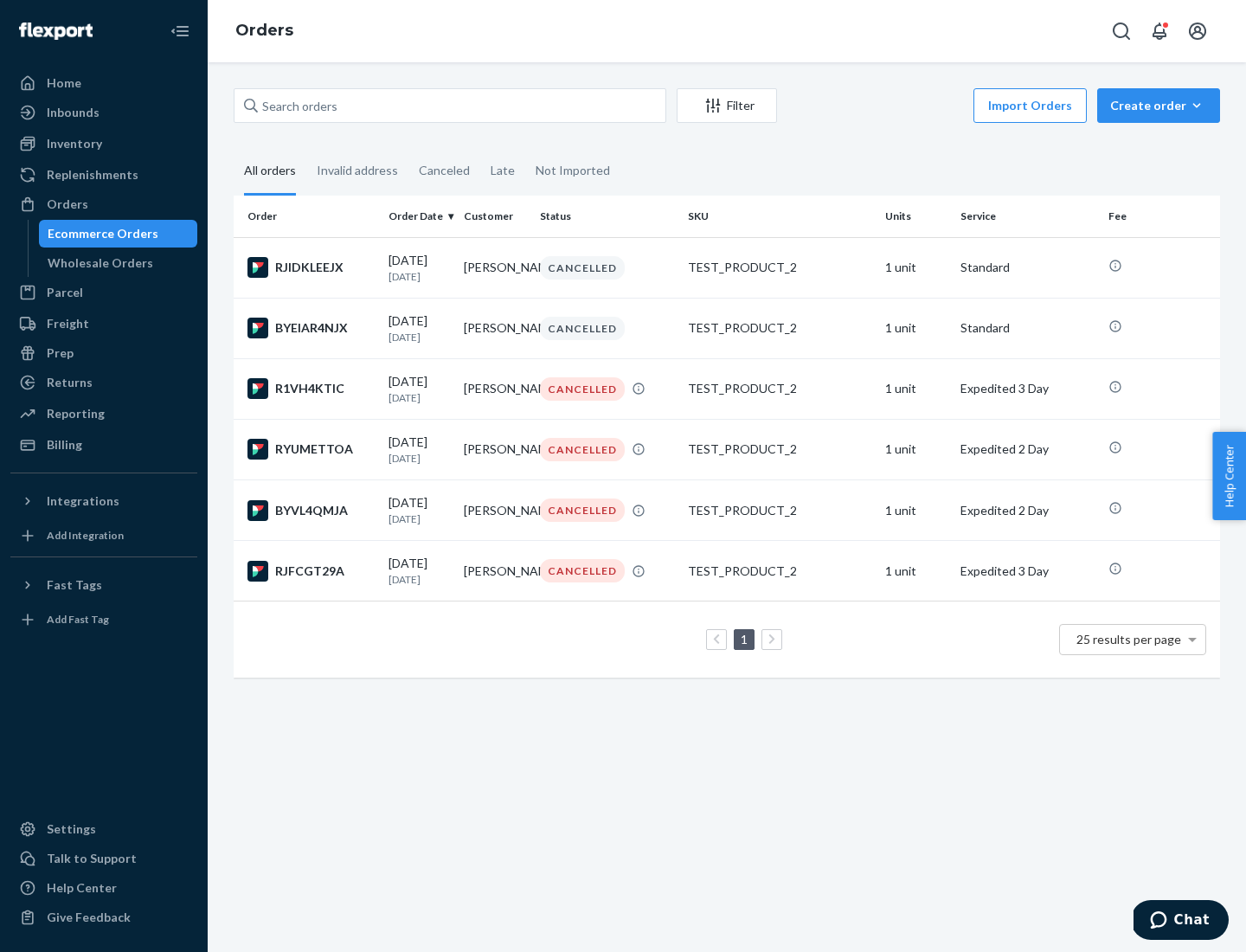
click at [96, 264] on div "Wholesale Orders" at bounding box center [100, 264] width 106 height 17
